Goal: Navigation & Orientation: Find specific page/section

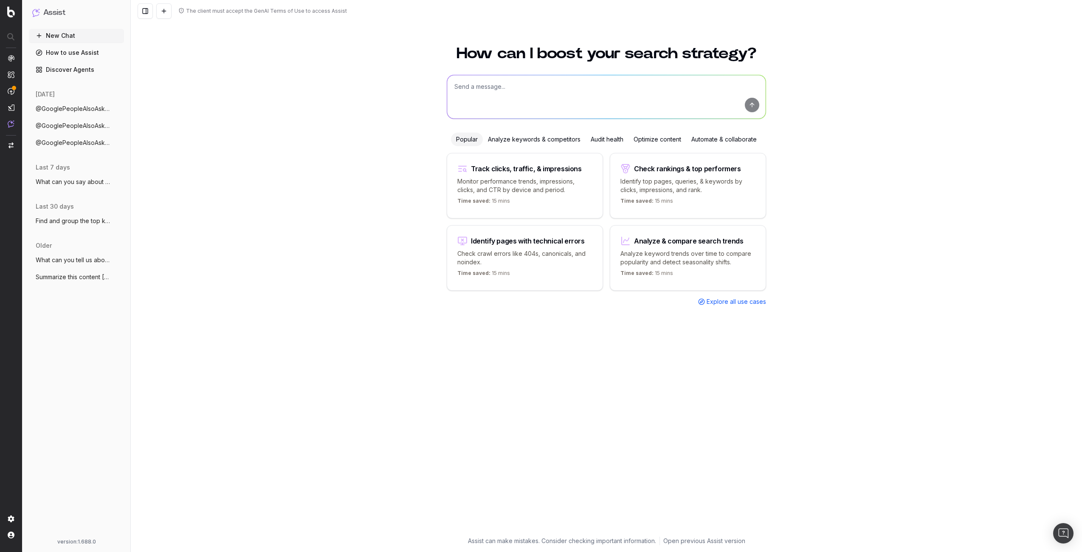
click at [422, 19] on div "The client must accept the GenAI Terms of Use to access Assist" at bounding box center [606, 11] width 951 height 22
click at [301, 41] on div "How can I boost your search strategy? Popular Analyze keywords & competitors Au…" at bounding box center [606, 294] width 951 height 516
click at [256, 296] on div "How can I boost your search strategy? Popular Analyze keywords & competitors Au…" at bounding box center [606, 294] width 951 height 516
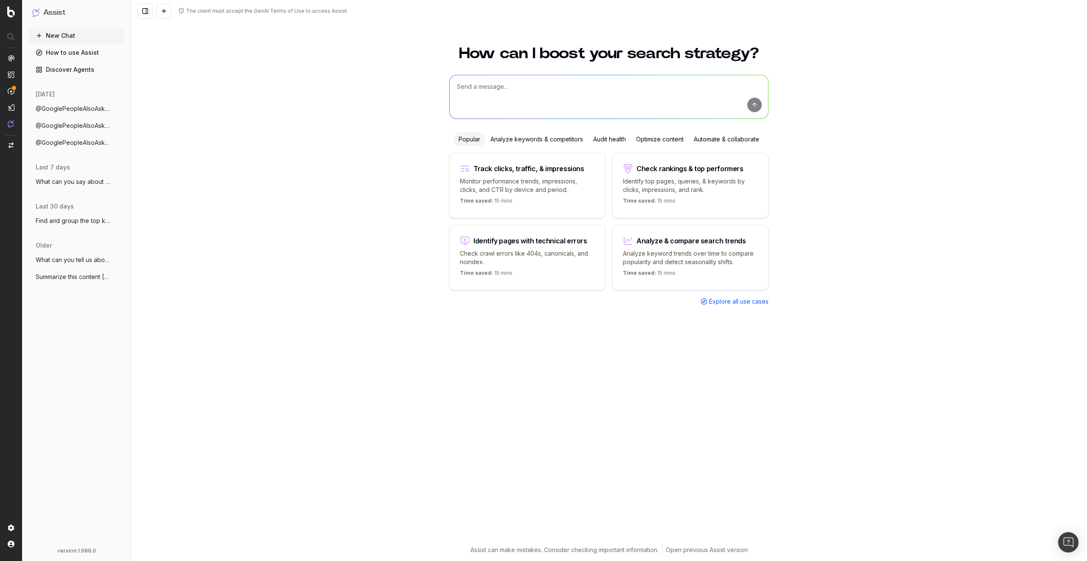
click at [259, 296] on div "How can I boost your search strategy? Popular Analyze keywords & competitors Au…" at bounding box center [609, 298] width 956 height 525
click at [54, 70] on link "Discover Agents" at bounding box center [76, 70] width 95 height 14
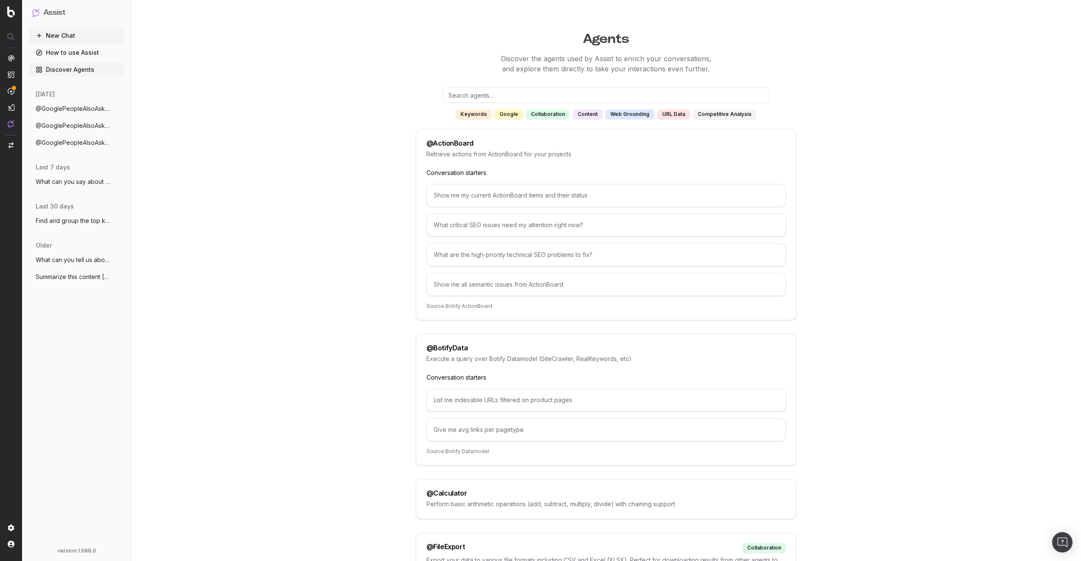
drag, startPoint x: 843, startPoint y: 27, endPoint x: 835, endPoint y: 27, distance: 7.7
click at [43, 102] on span "ActionBoard" at bounding box center [48, 99] width 34 height 7
